Goal: Task Accomplishment & Management: Use online tool/utility

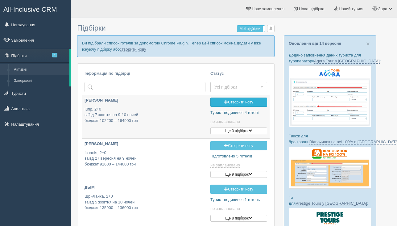
click at [244, 104] on link "Створити нову" at bounding box center [238, 101] width 57 height 9
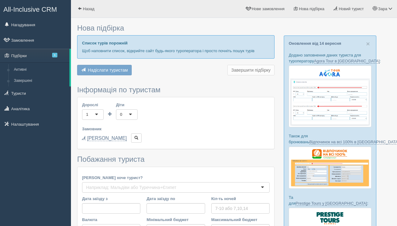
type input "10"
type input "2500"
type input "2600"
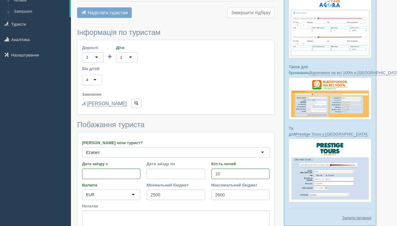
scroll to position [126, 0]
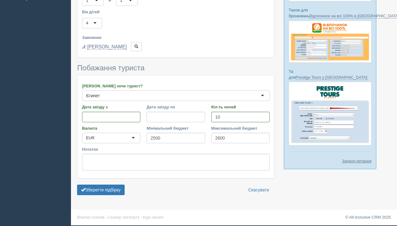
click at [99, 197] on form "Інформація по туристам Дорослі 1 1 Діти 1 1 0 1 2 3 4 5 6 7 8 9 10 11 12 13 14 …" at bounding box center [175, 85] width 197 height 226
click at [100, 190] on button "Зберегти підбірку" at bounding box center [100, 189] width 47 height 10
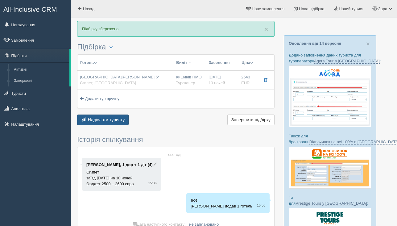
click at [106, 119] on span "Надіслати туристу" at bounding box center [106, 119] width 37 height 5
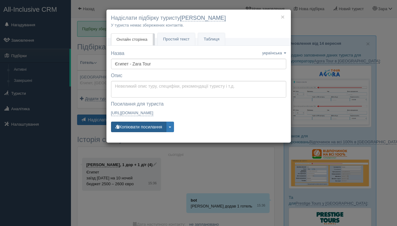
click at [134, 122] on button "Копіювати посилання" at bounding box center [138, 126] width 55 height 10
